Goal: Task Accomplishment & Management: Manage account settings

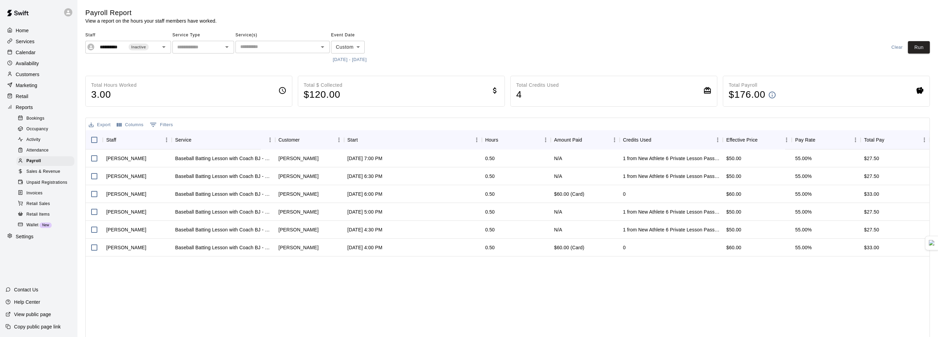
click at [103, 124] on button "Export" at bounding box center [99, 125] width 25 height 11
click at [127, 137] on li "Download as CSV" at bounding box center [113, 138] width 53 height 11
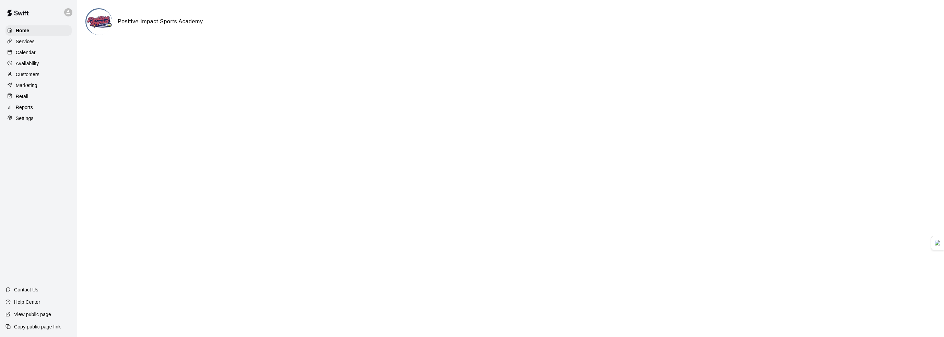
click at [32, 77] on p "Customers" at bounding box center [28, 74] width 24 height 7
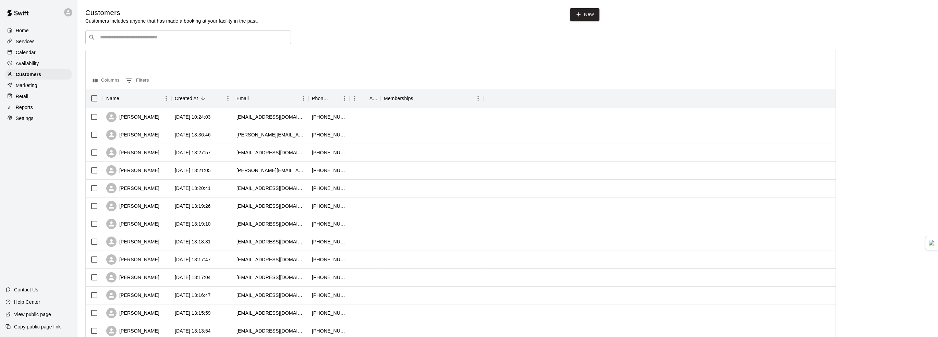
click at [38, 91] on div "Marketing" at bounding box center [38, 85] width 66 height 10
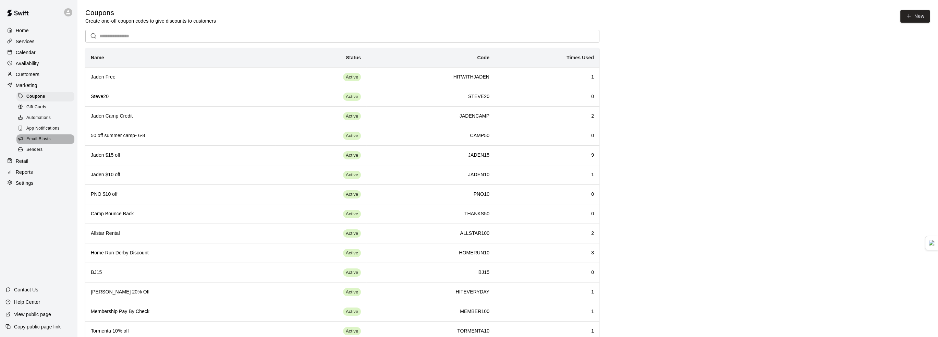
click at [47, 143] on span "Email Blasts" at bounding box center [38, 139] width 24 height 7
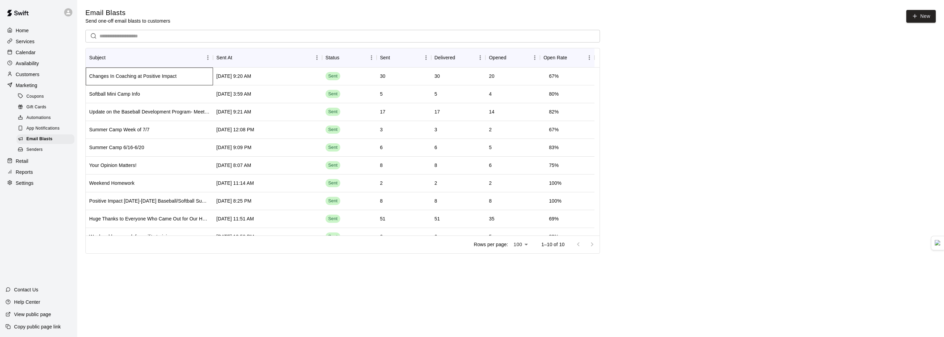
click at [169, 78] on div "Changes In Coaching at Positive Impact" at bounding box center [132, 76] width 87 height 7
click at [251, 79] on div "Aug 8 2025, 9:20 AM" at bounding box center [233, 76] width 35 height 7
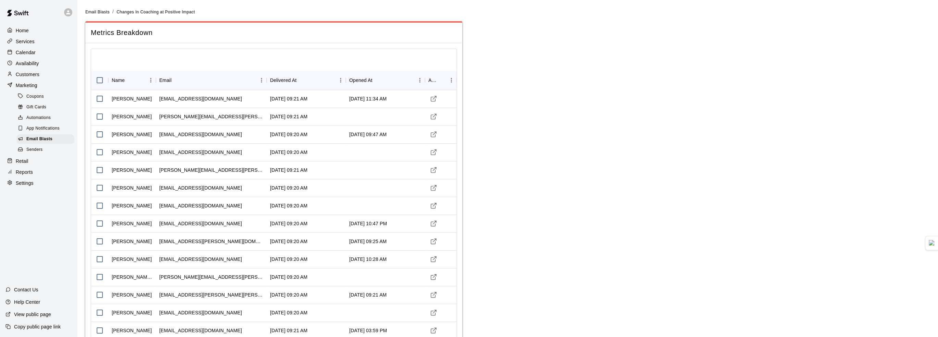
click at [37, 78] on p "Customers" at bounding box center [28, 74] width 24 height 7
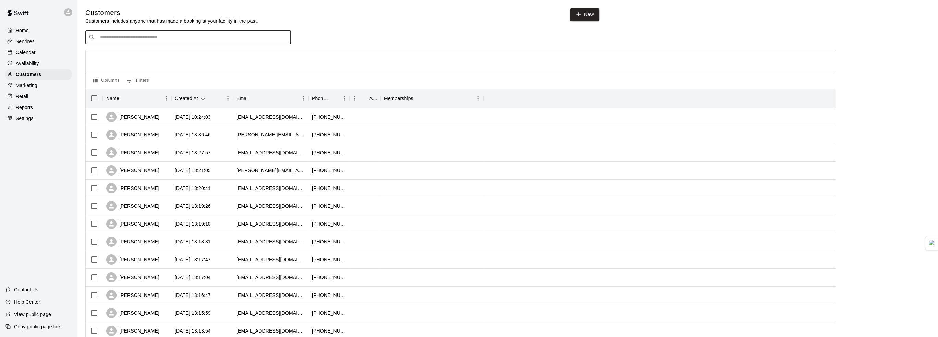
click at [116, 39] on input "Search customers by name or email" at bounding box center [193, 37] width 190 height 7
type input "*******"
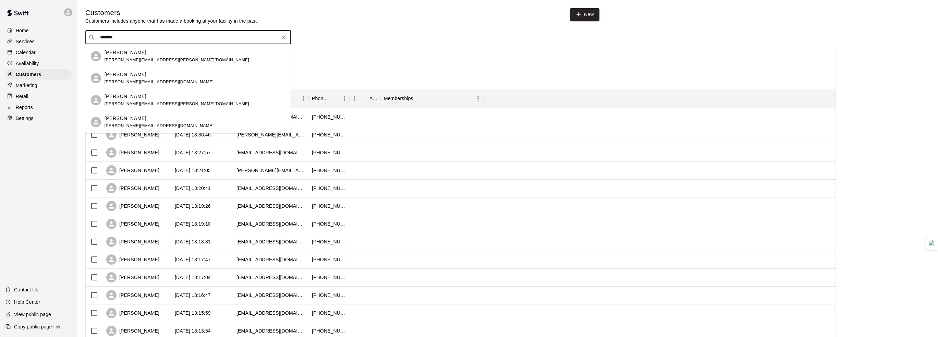
click at [125, 52] on p "Josh Simpson" at bounding box center [126, 52] width 42 height 7
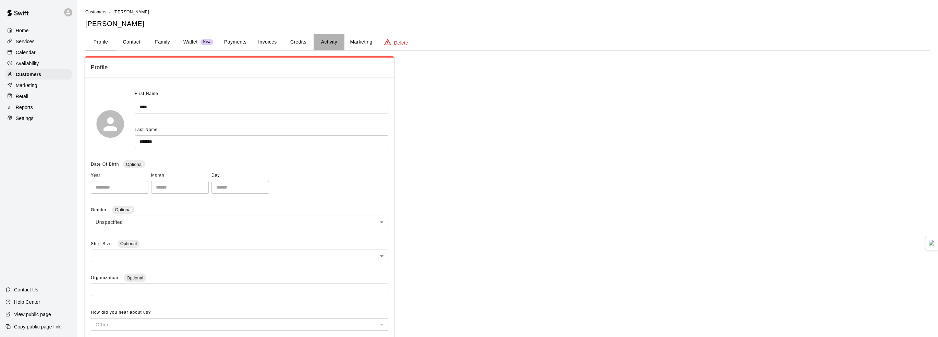
click at [331, 41] on button "Activity" at bounding box center [329, 42] width 31 height 16
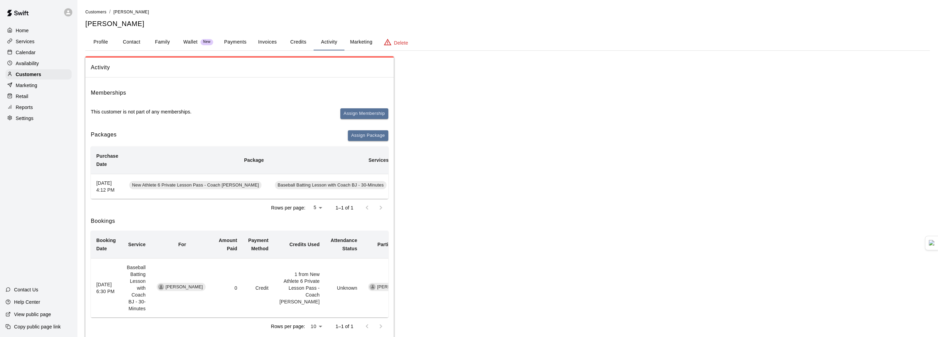
click at [238, 47] on button "Payments" at bounding box center [235, 42] width 33 height 16
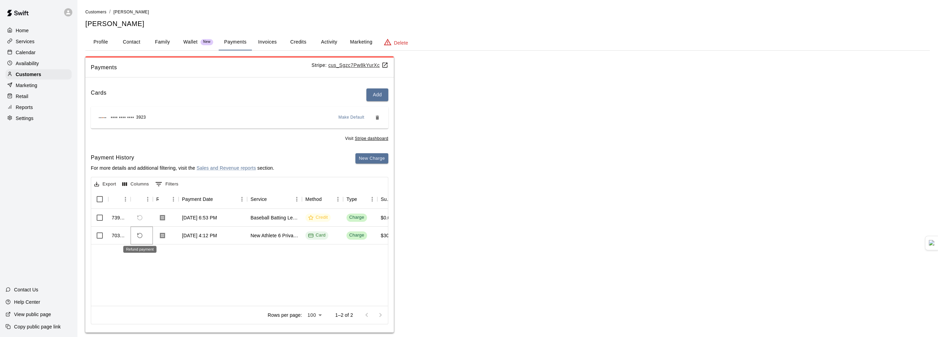
click at [139, 236] on icon "Refund payment" at bounding box center [140, 235] width 6 height 6
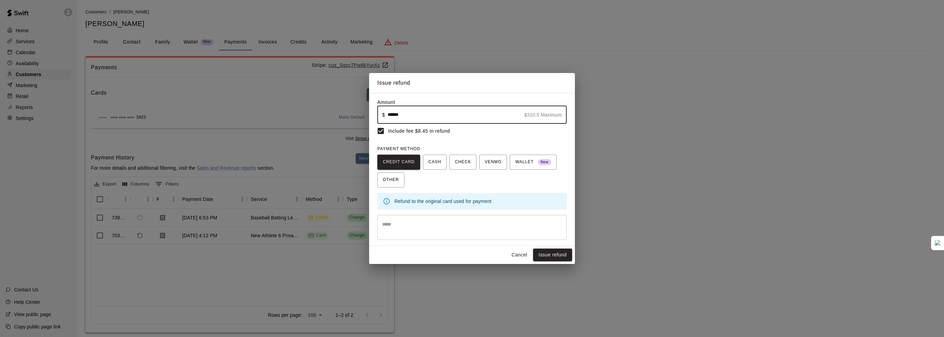
type input "******"
click at [562, 258] on button "Issue refund" at bounding box center [552, 255] width 39 height 13
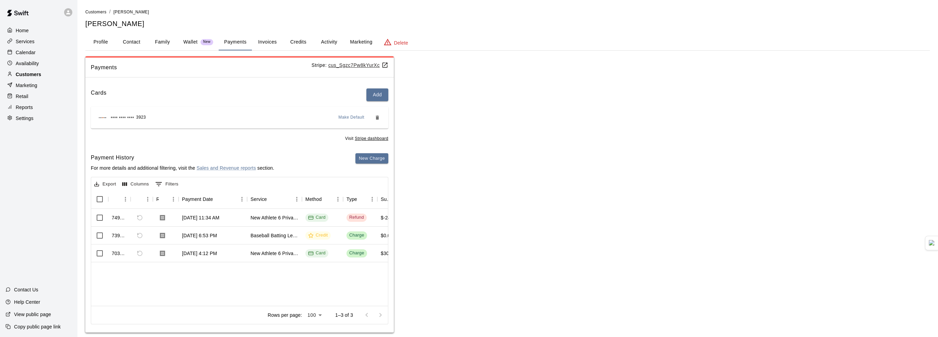
click at [35, 76] on p "Customers" at bounding box center [28, 74] width 25 height 7
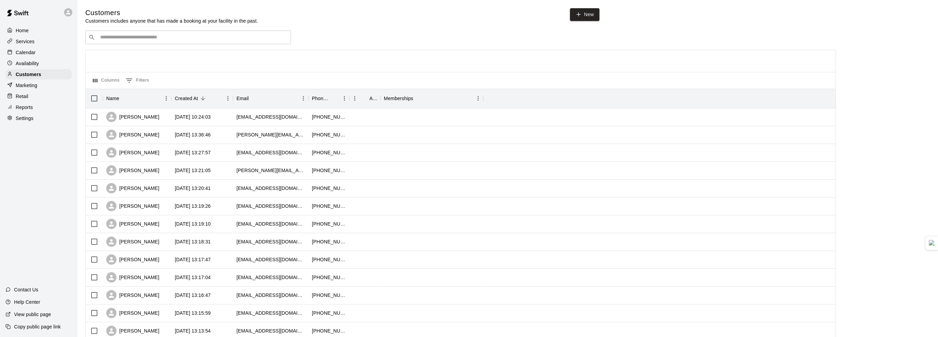
click at [121, 32] on div "​ ​" at bounding box center [188, 38] width 206 height 14
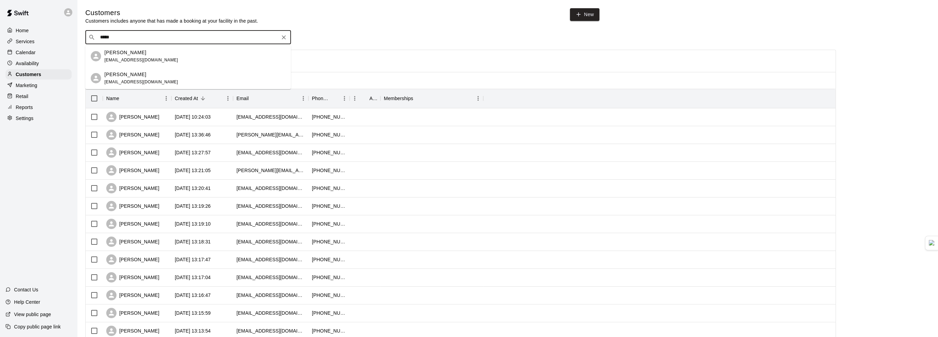
type input "******"
click at [127, 55] on p "[PERSON_NAME]" at bounding box center [126, 52] width 42 height 7
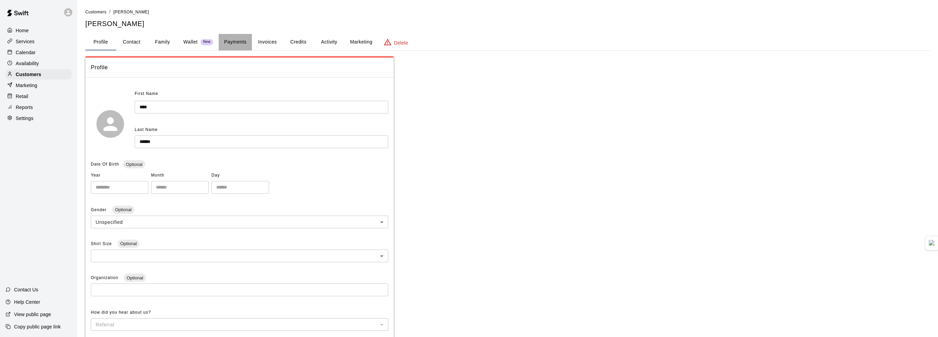
click at [239, 39] on button "Payments" at bounding box center [235, 42] width 33 height 16
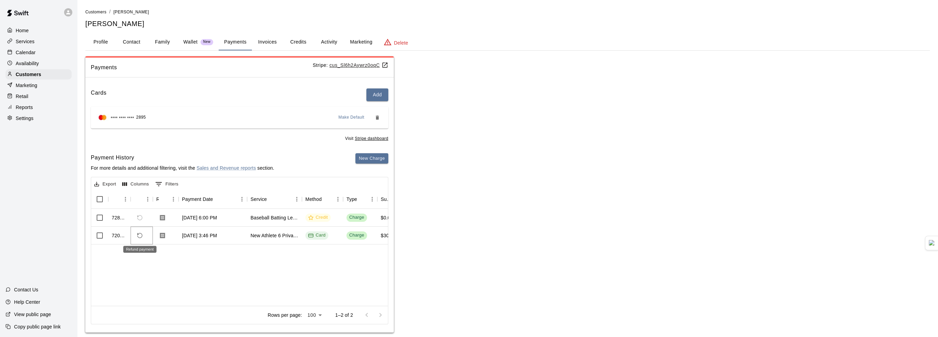
click at [139, 237] on icon "Refund payment" at bounding box center [139, 235] width 5 height 5
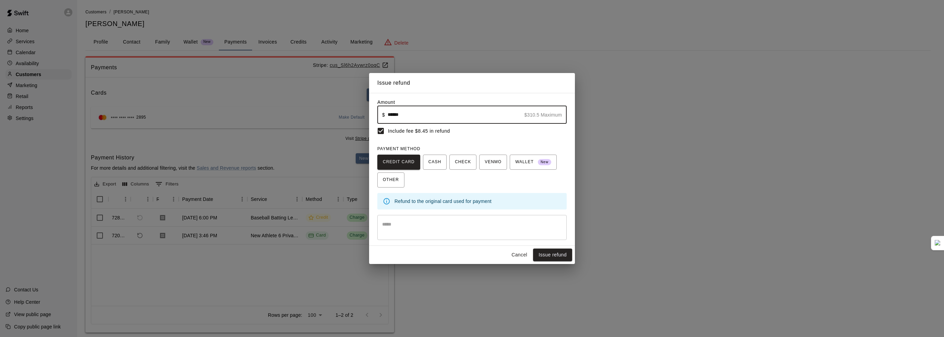
type input "******"
click at [538, 258] on button "Issue refund" at bounding box center [552, 255] width 39 height 13
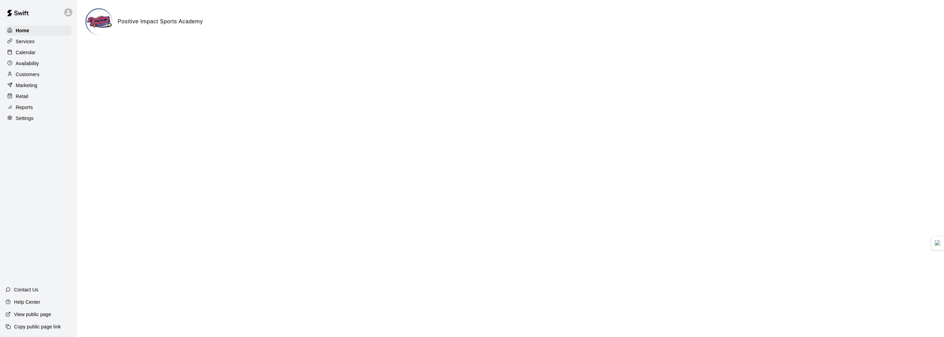
click at [40, 76] on div "Customers" at bounding box center [38, 74] width 66 height 10
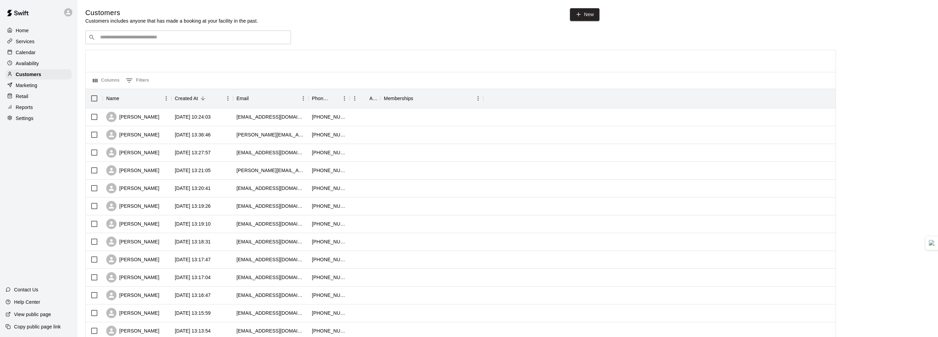
click at [133, 42] on div "​ ​" at bounding box center [188, 38] width 206 height 14
type input "****"
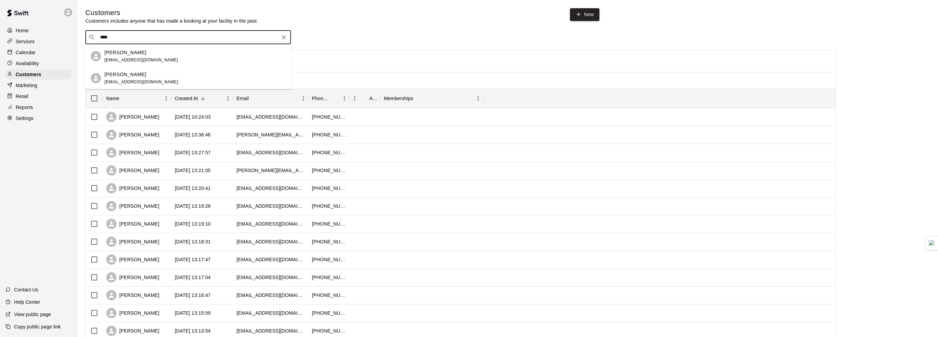
click at [142, 53] on div "[PERSON_NAME]" at bounding box center [142, 52] width 74 height 7
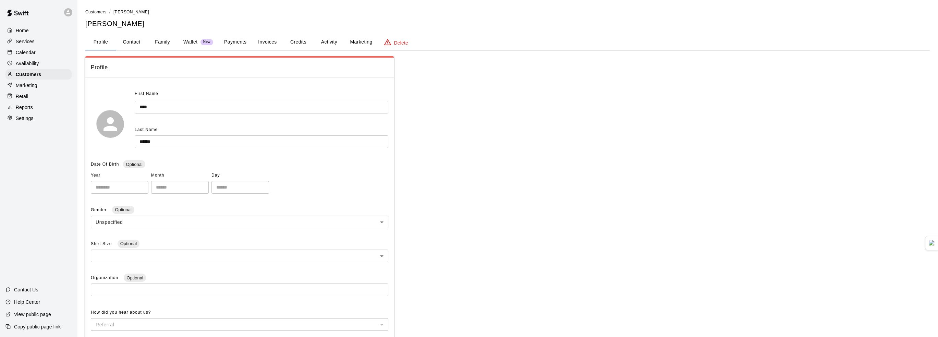
click at [232, 44] on button "Payments" at bounding box center [235, 42] width 33 height 16
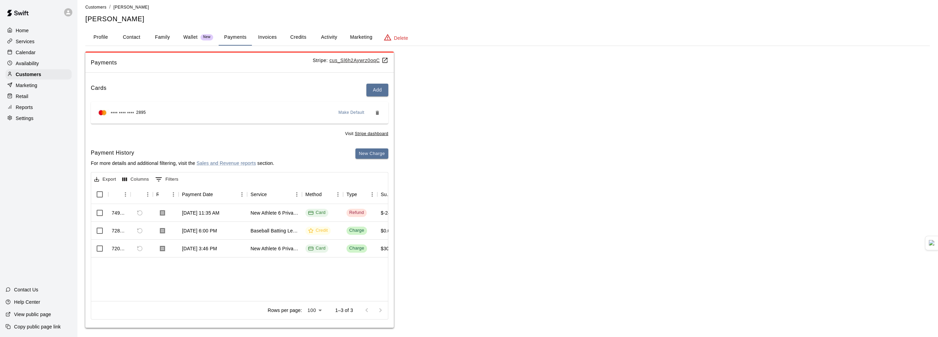
scroll to position [9, 0]
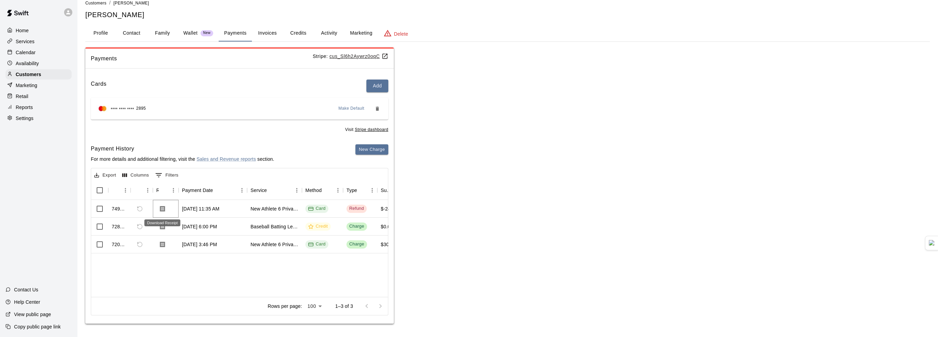
click at [166, 208] on button "Download Receipt" at bounding box center [162, 209] width 12 height 12
click at [197, 35] on p "Wallet" at bounding box center [190, 32] width 14 height 7
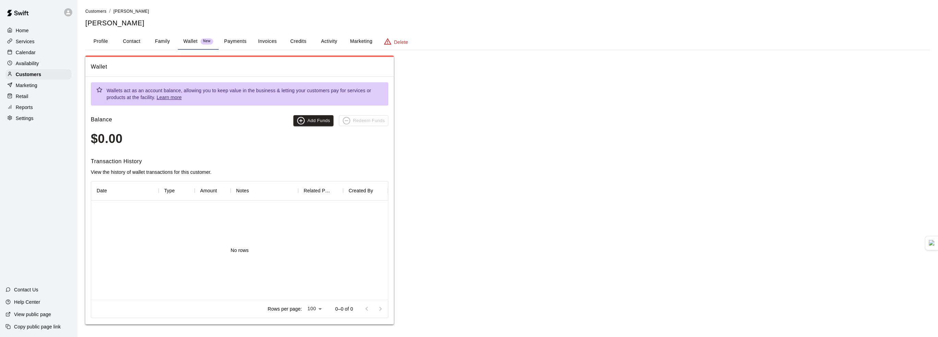
scroll to position [1, 0]
click at [231, 39] on button "Payments" at bounding box center [235, 41] width 33 height 16
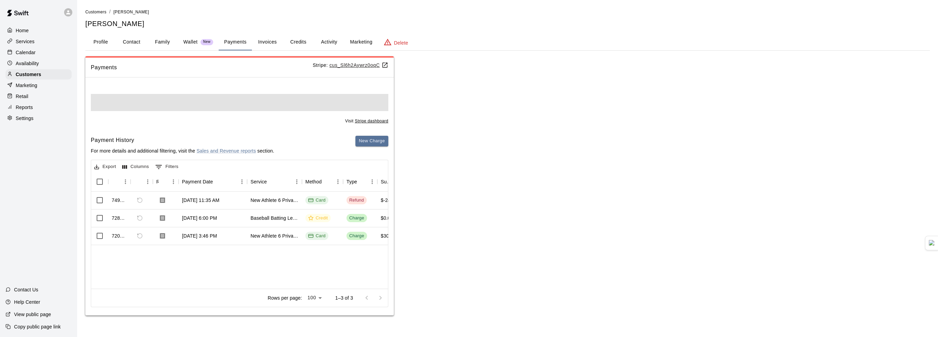
scroll to position [0, 0]
